Goal: Transaction & Acquisition: Purchase product/service

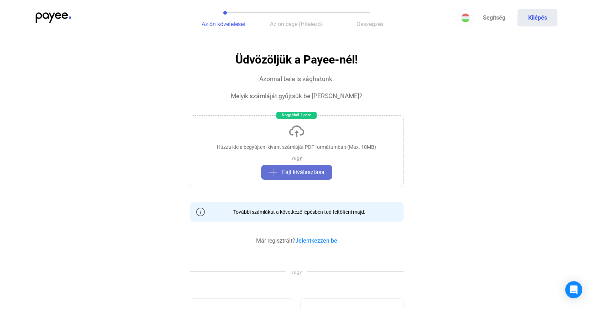
click at [287, 174] on span "Fájl kiválasztása" at bounding box center [303, 172] width 42 height 9
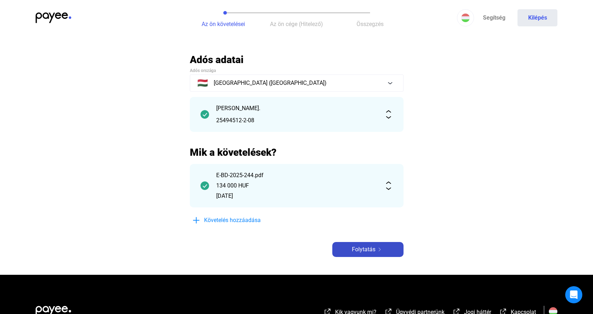
click at [376, 249] on img at bounding box center [380, 250] width 9 height 4
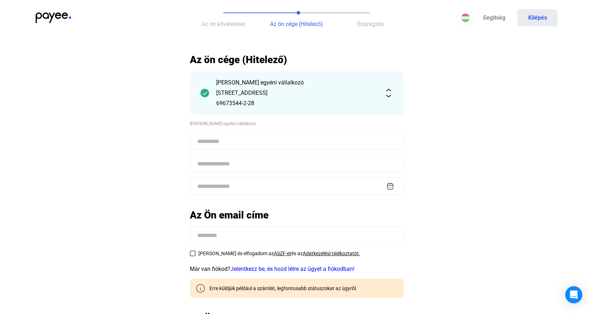
click at [238, 141] on input at bounding box center [297, 141] width 214 height 17
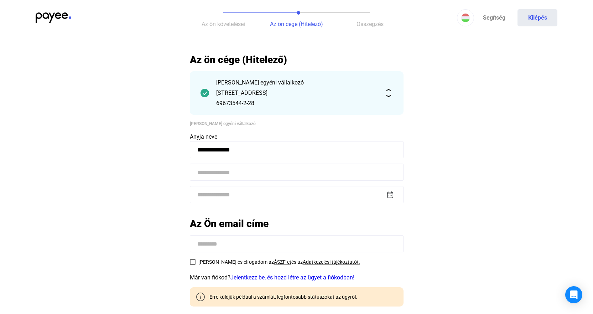
type input "**********"
click at [290, 171] on input at bounding box center [297, 172] width 214 height 17
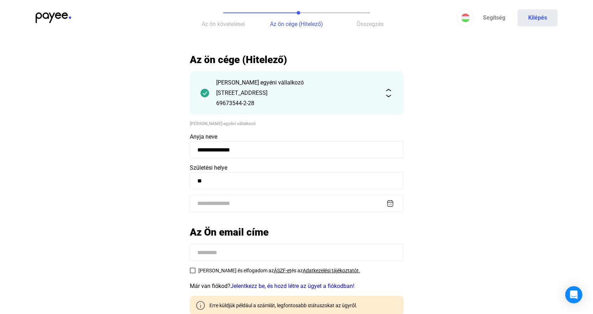
type input "*"
type input "****"
click at [272, 202] on input at bounding box center [297, 203] width 214 height 17
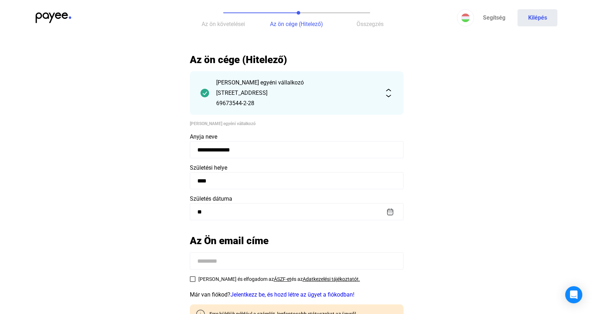
type input "*"
click at [391, 206] on img at bounding box center [390, 203] width 7 height 7
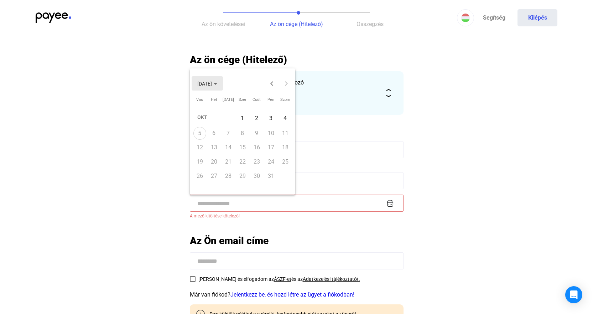
click at [205, 83] on span "[DATE]" at bounding box center [204, 84] width 15 height 6
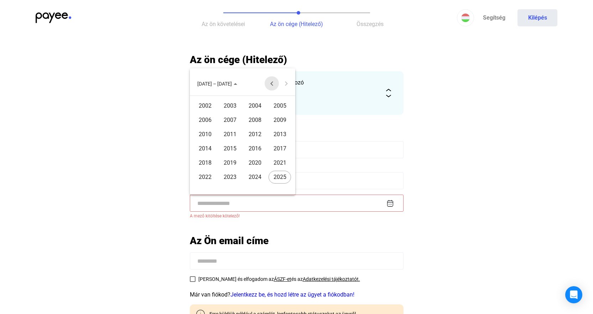
click at [269, 84] on button "Previous 24 years" at bounding box center [272, 83] width 14 height 14
click at [201, 163] on div "1994" at bounding box center [205, 162] width 22 height 13
click at [280, 150] on div "DEC" at bounding box center [280, 148] width 22 height 13
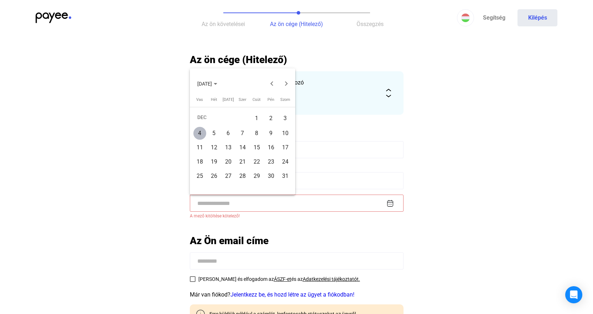
click at [203, 159] on div "18" at bounding box center [199, 161] width 13 height 13
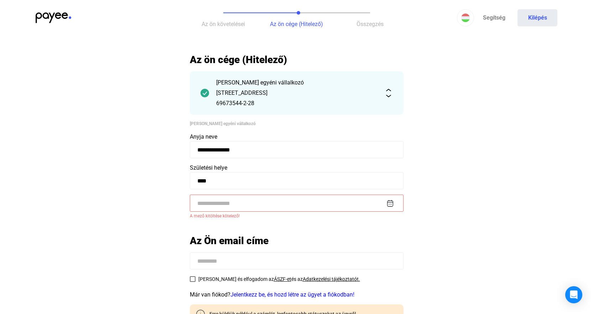
type input "**********"
click at [473, 164] on main "**********" at bounding box center [296, 247] width 593 height 389
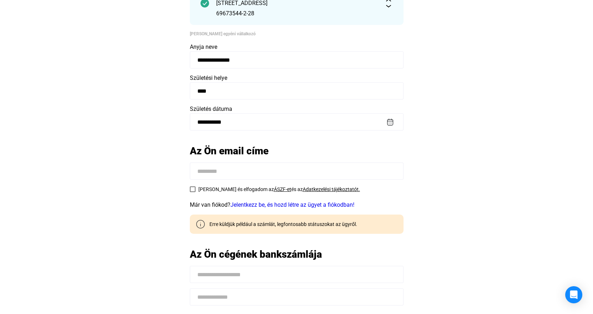
scroll to position [95, 0]
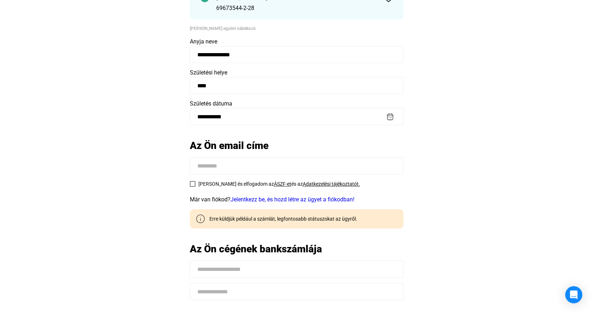
click at [268, 165] on input at bounding box center [297, 165] width 214 height 17
type input "**********"
drag, startPoint x: 462, startPoint y: 145, endPoint x: 455, endPoint y: 149, distance: 8.3
click at [463, 145] on main "**********" at bounding box center [296, 152] width 593 height 389
drag, startPoint x: 193, startPoint y: 184, endPoint x: 200, endPoint y: 183, distance: 7.2
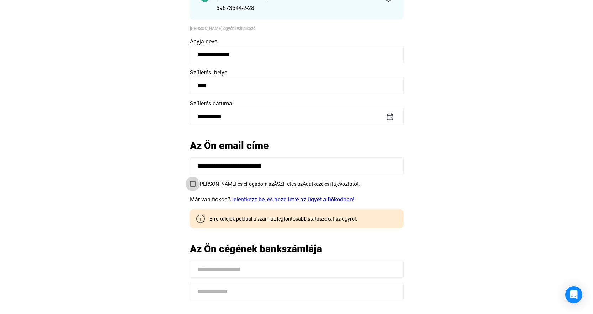
click at [193, 184] on span at bounding box center [193, 184] width 6 height 6
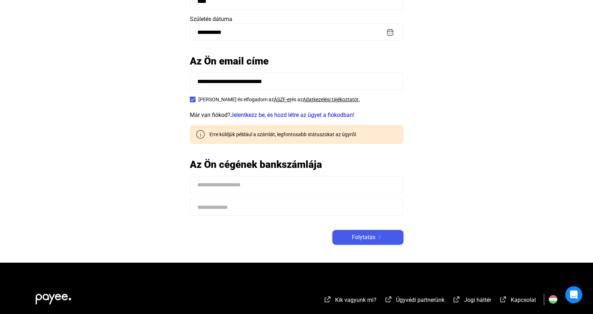
scroll to position [190, 0]
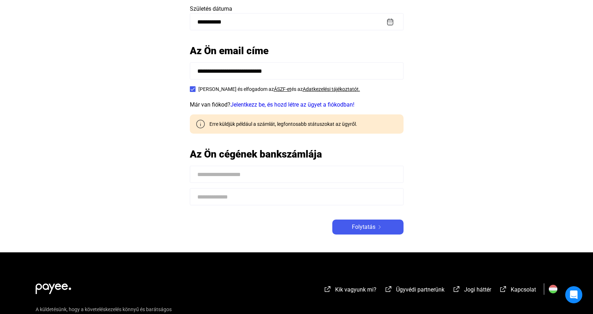
click at [244, 174] on input at bounding box center [297, 174] width 214 height 17
type input "**********"
click at [257, 193] on input at bounding box center [297, 196] width 214 height 17
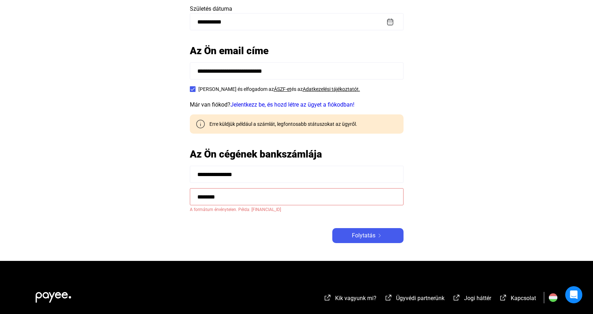
click at [245, 197] on input "********" at bounding box center [297, 196] width 214 height 17
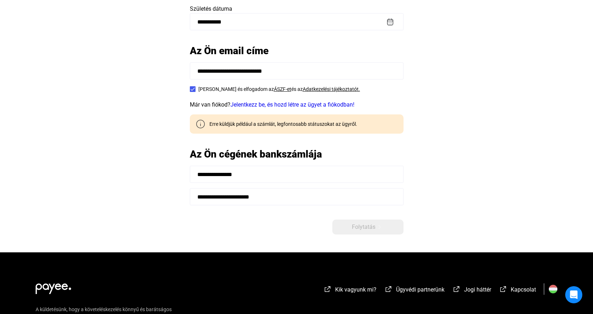
type input "**********"
click at [443, 150] on main "**********" at bounding box center [296, 58] width 593 height 389
click at [314, 105] on link "Jelentkezz be, és hozd létre az ügyet a fiókodban!" at bounding box center [293, 104] width 124 height 7
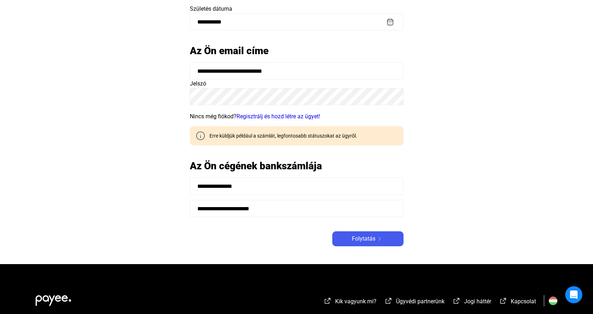
click at [185, 96] on main "**********" at bounding box center [296, 64] width 593 height 401
click at [484, 145] on main "**********" at bounding box center [296, 64] width 593 height 401
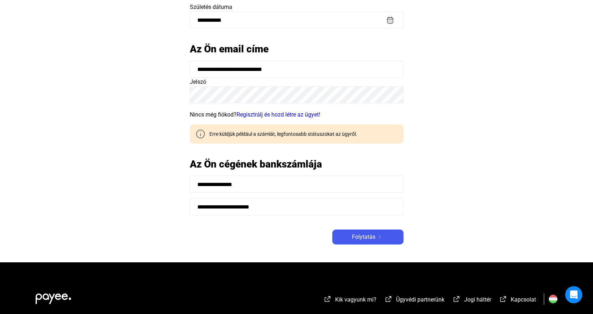
scroll to position [281, 0]
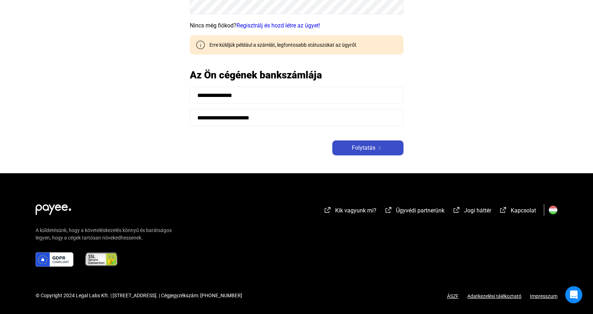
click at [377, 152] on div "Folytatás" at bounding box center [368, 148] width 67 height 9
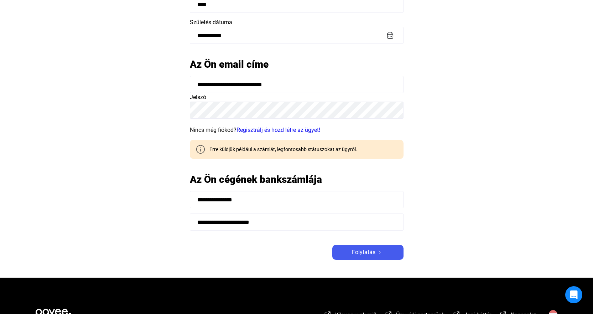
scroll to position [190, 0]
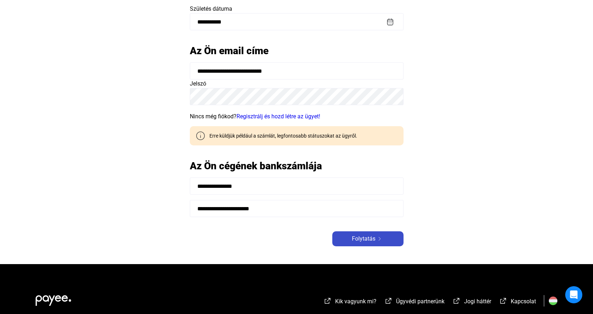
click at [372, 237] on span "Folytatás" at bounding box center [364, 238] width 24 height 9
click at [432, 181] on main "**********" at bounding box center [296, 64] width 593 height 401
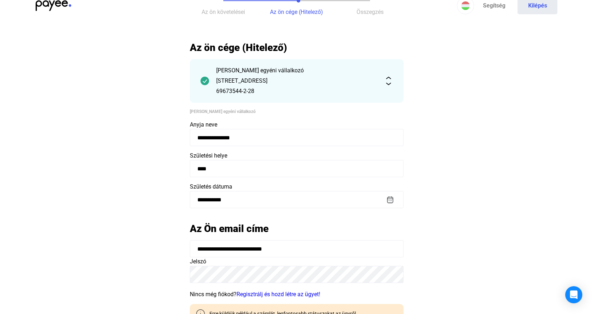
scroll to position [0, 0]
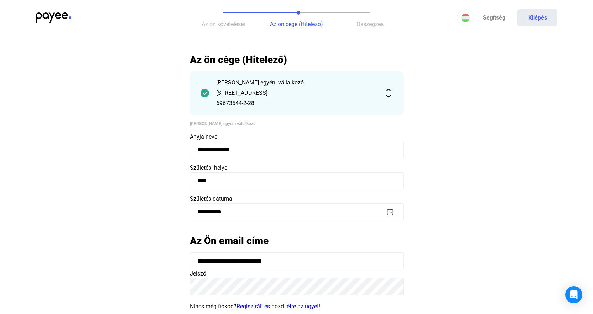
click at [287, 21] on span "Az ön cége (Hitelező)" at bounding box center [296, 24] width 53 height 7
click at [365, 25] on span "Összegzés" at bounding box center [370, 24] width 27 height 7
click at [314, 21] on span "Az ön cége (Hitelező)" at bounding box center [296, 24] width 53 height 7
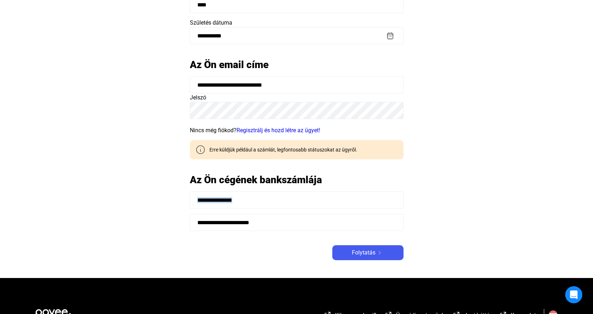
scroll to position [190, 0]
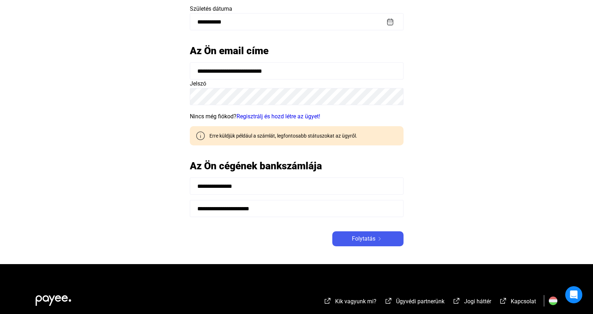
click at [276, 114] on link "Regisztrálj és hozd létre az ügyet!" at bounding box center [279, 116] width 84 height 7
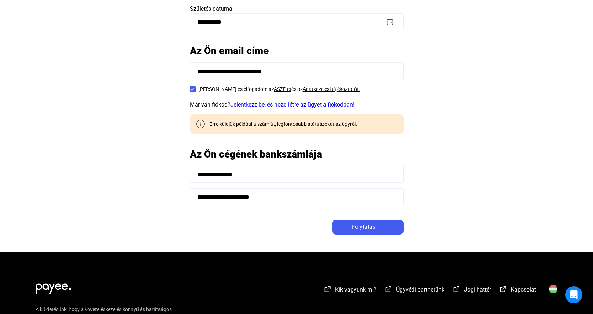
click at [274, 105] on link "Jelentkezz be, és hozd létre az ügyet a fiókodban!" at bounding box center [293, 104] width 124 height 7
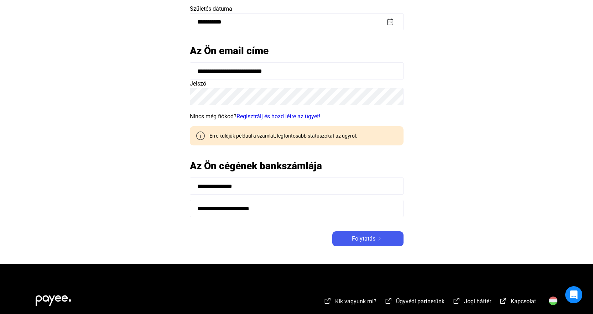
click at [273, 115] on link "Regisztrálj és hozd létre az ügyet!" at bounding box center [279, 116] width 84 height 7
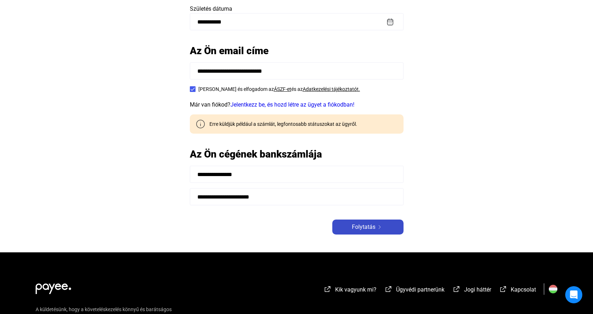
click at [364, 227] on span "Folytatás" at bounding box center [364, 227] width 24 height 9
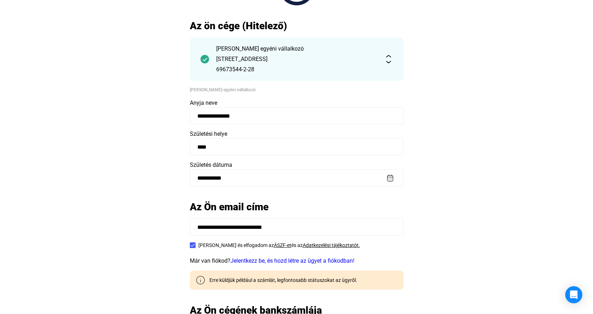
scroll to position [0, 0]
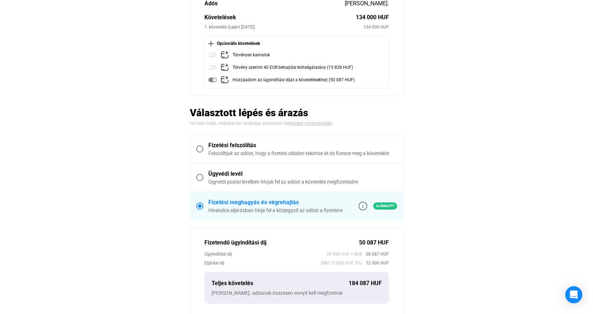
scroll to position [190, 0]
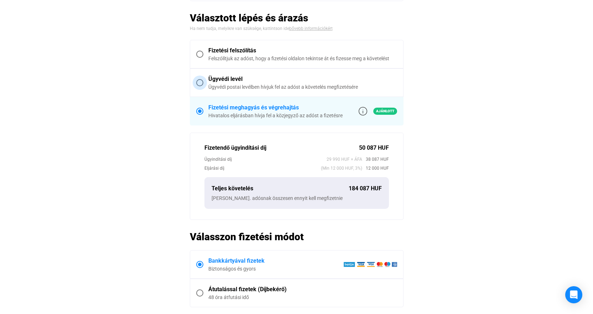
click at [224, 82] on div "Ügyvédi levél" at bounding box center [302, 79] width 189 height 9
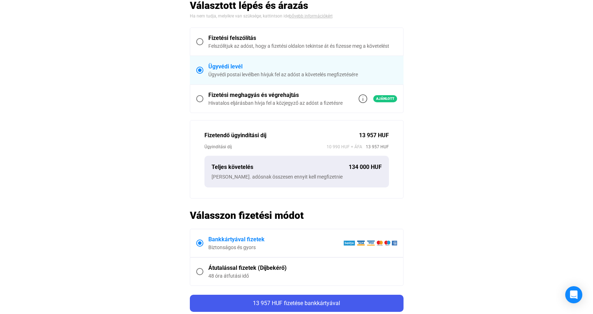
click at [246, 41] on div "Fizetési felszólítás" at bounding box center [302, 38] width 189 height 9
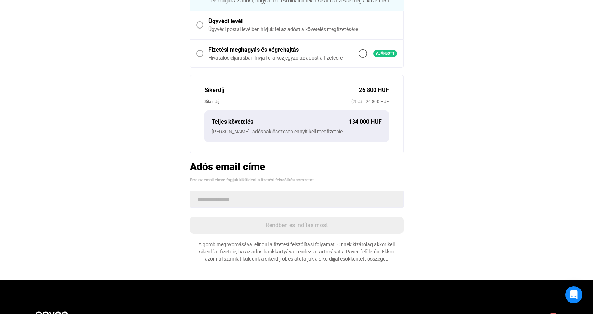
scroll to position [145, 0]
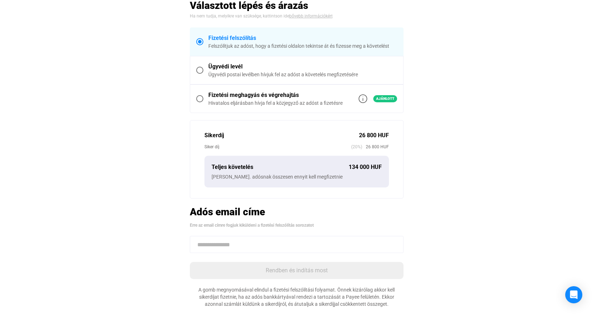
click at [251, 74] on div "Ügyvédi postai levélben hívjuk fel az adóst a követelés megfizetésére" at bounding box center [302, 74] width 189 height 7
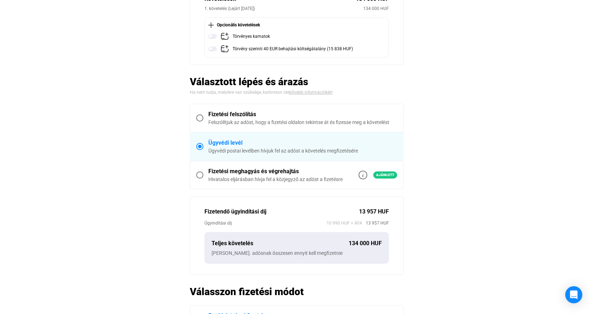
scroll to position [0, 0]
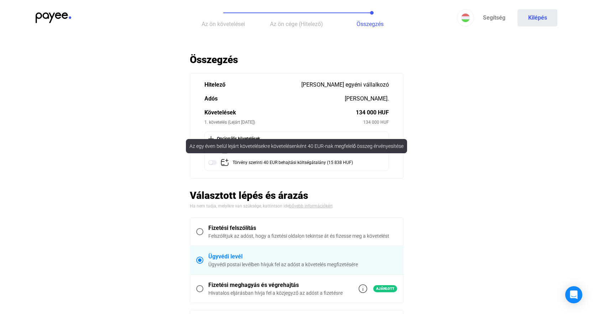
click at [212, 160] on img at bounding box center [212, 162] width 9 height 9
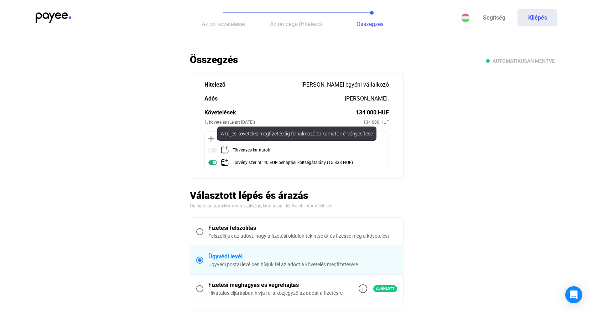
click at [213, 149] on img at bounding box center [212, 150] width 9 height 9
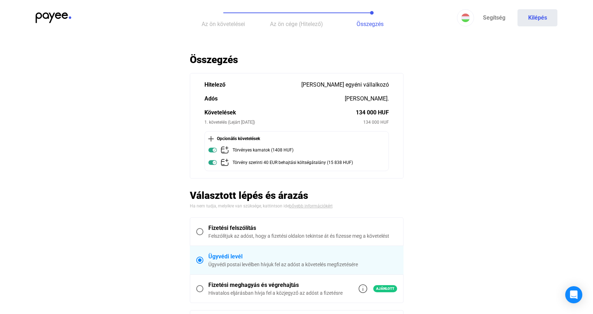
click at [452, 160] on main "Automatikusan mentve Összegzés Hitelező [PERSON_NAME] egyéni vállalkozó [PERSON…" at bounding box center [296, 300] width 593 height 495
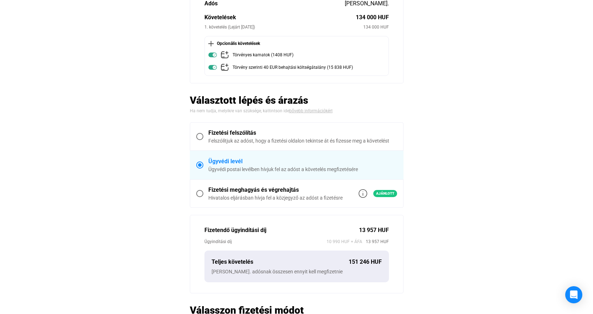
scroll to position [190, 0]
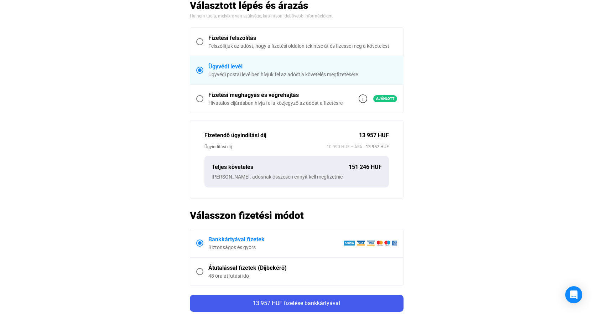
click at [251, 98] on div "Fizetési meghagyás és végrehajtás" at bounding box center [275, 95] width 134 height 9
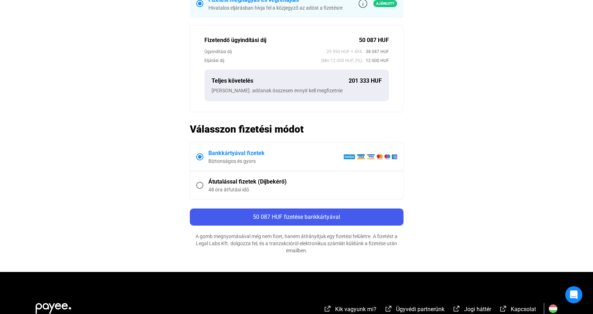
scroll to position [202, 0]
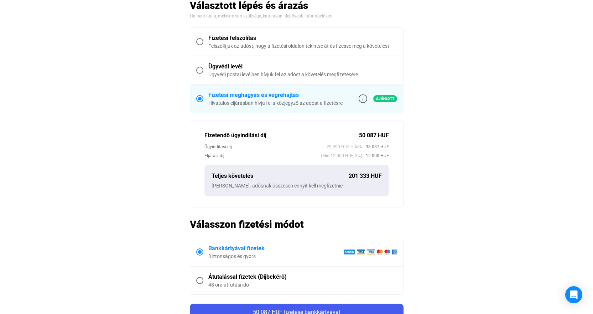
click at [220, 71] on div "Ügyvédi levél" at bounding box center [302, 66] width 189 height 9
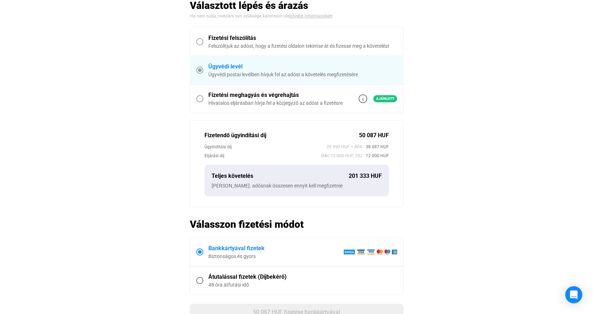
scroll to position [190, 0]
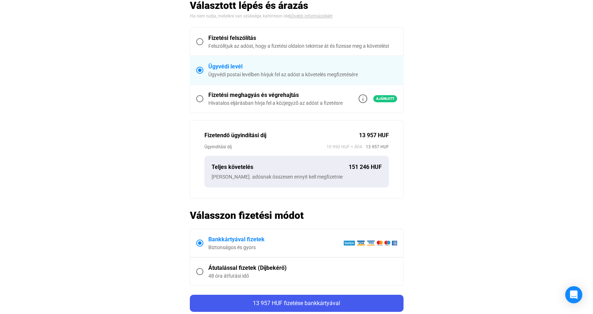
click at [312, 15] on link "bővebb információkért" at bounding box center [310, 16] width 43 height 5
click at [255, 97] on div "Fizetési meghagyás és végrehajtás" at bounding box center [275, 95] width 134 height 9
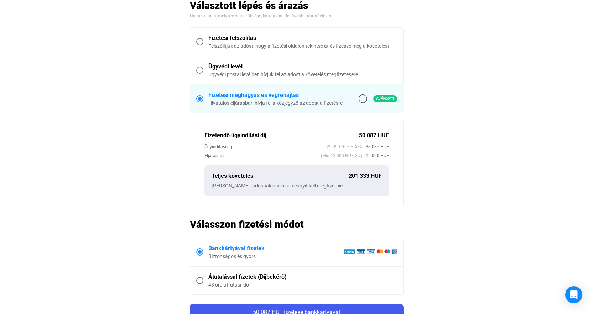
scroll to position [298, 0]
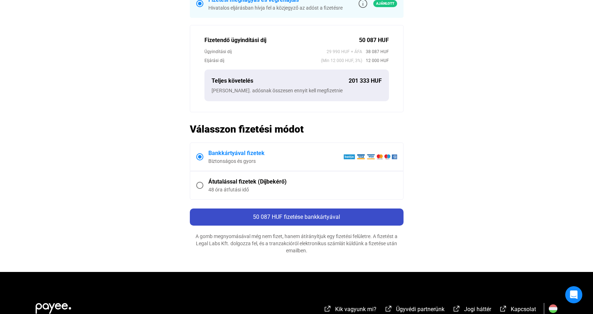
click at [347, 218] on div "50 087 HUF fizetése bankkártyával" at bounding box center [297, 217] width 210 height 9
